Goal: Information Seeking & Learning: Learn about a topic

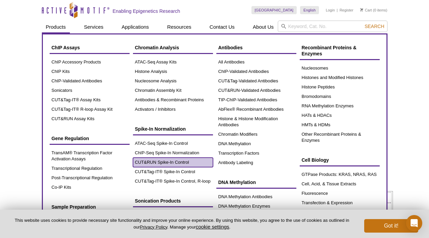
click at [176, 159] on link "CUT&RUN Spike-In Control" at bounding box center [173, 162] width 80 height 9
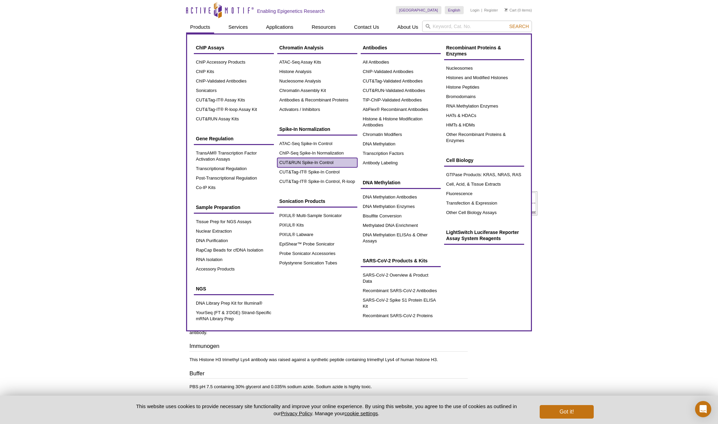
click at [300, 162] on link "CUT&RUN Spike-In Control" at bounding box center [317, 162] width 80 height 9
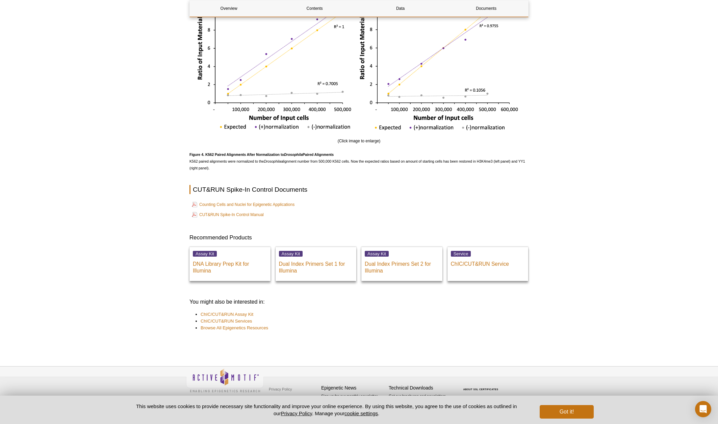
scroll to position [1253, 0]
click at [217, 202] on link "Counting Cells and Nuclei for Epigenetic Applications" at bounding box center [243, 203] width 103 height 8
